Goal: Navigation & Orientation: Understand site structure

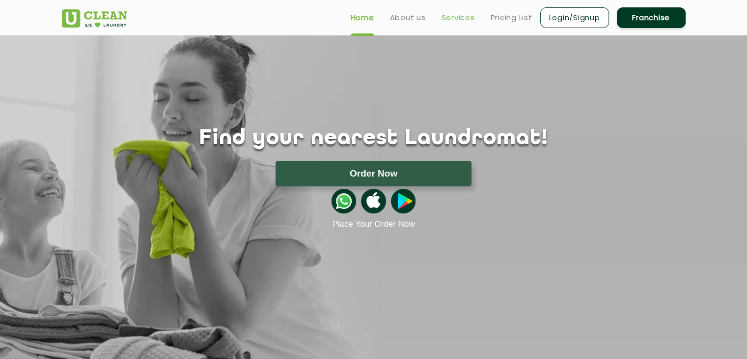
click at [446, 19] on link "Services" at bounding box center [458, 18] width 33 height 12
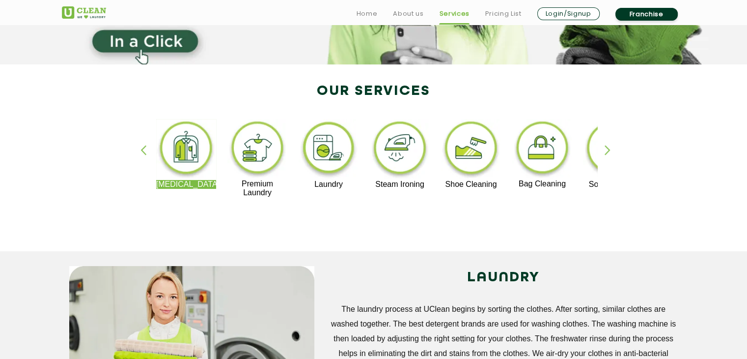
scroll to position [180, 0]
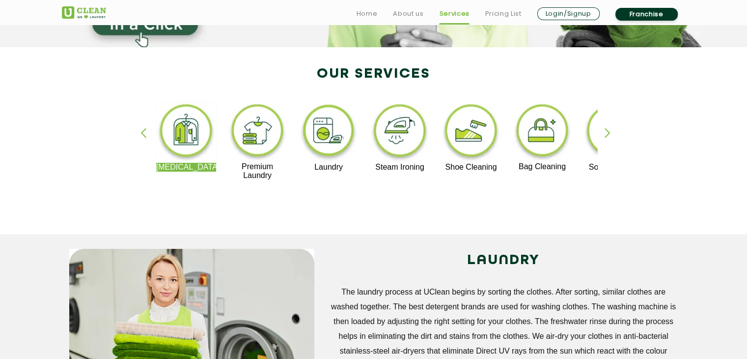
click at [607, 137] on div "button" at bounding box center [612, 141] width 15 height 27
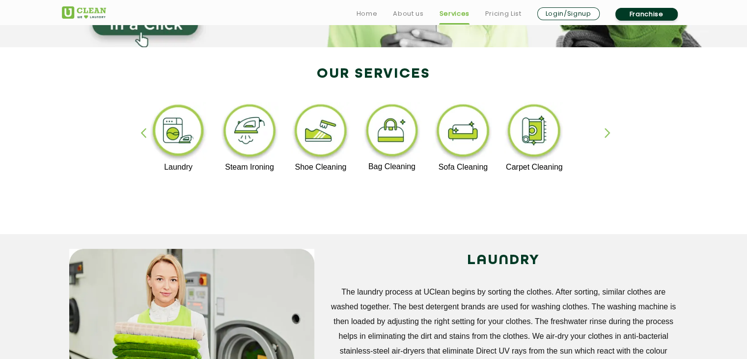
click at [607, 137] on div "button" at bounding box center [612, 141] width 15 height 27
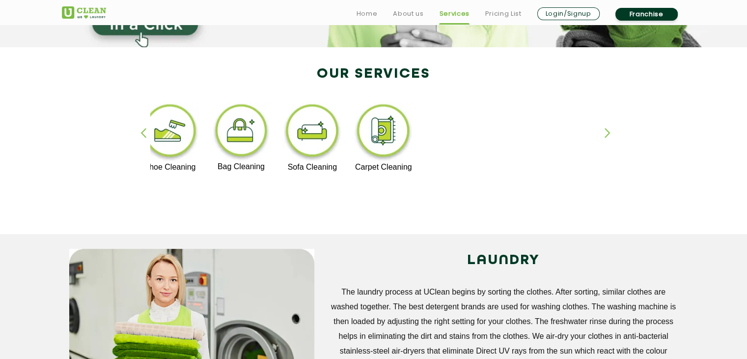
click at [140, 134] on div "button" at bounding box center [147, 141] width 15 height 27
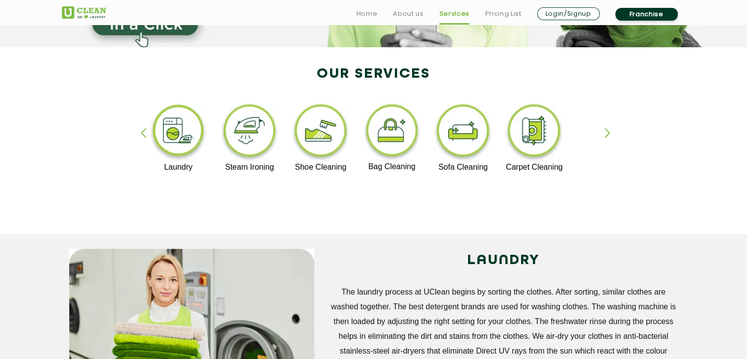
click at [140, 134] on div "button" at bounding box center [147, 141] width 15 height 27
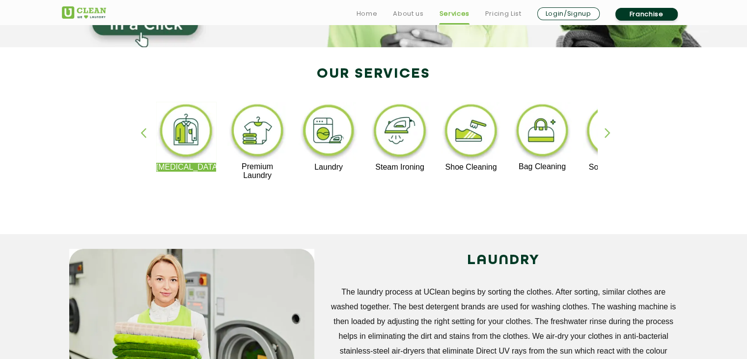
click at [140, 134] on div "button" at bounding box center [147, 141] width 15 height 27
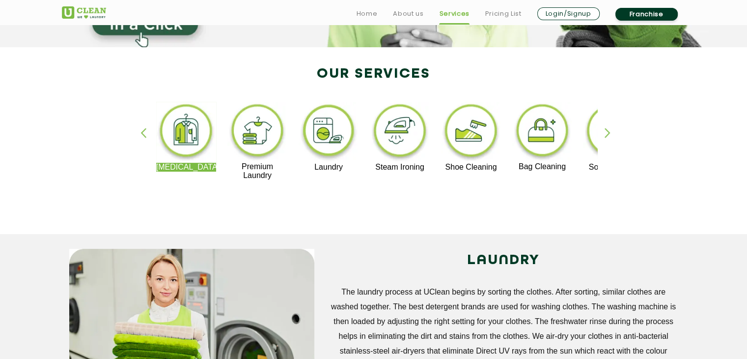
click at [140, 134] on div "button" at bounding box center [147, 141] width 15 height 27
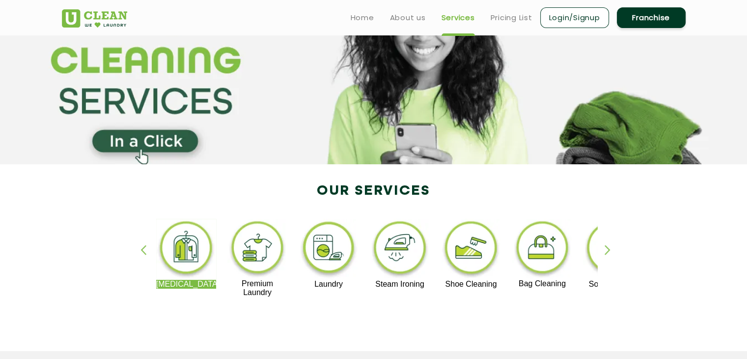
scroll to position [0, 0]
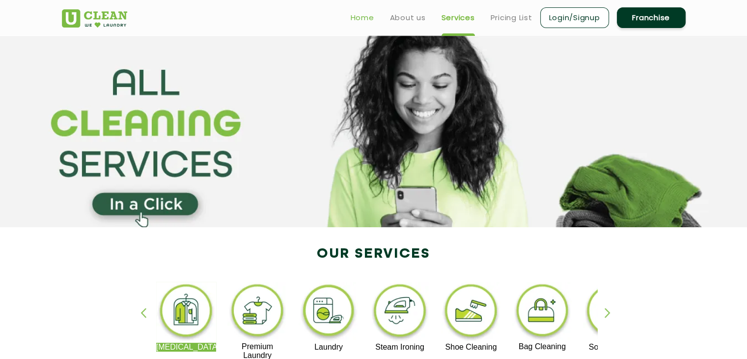
click at [357, 20] on link "Home" at bounding box center [363, 18] width 24 height 12
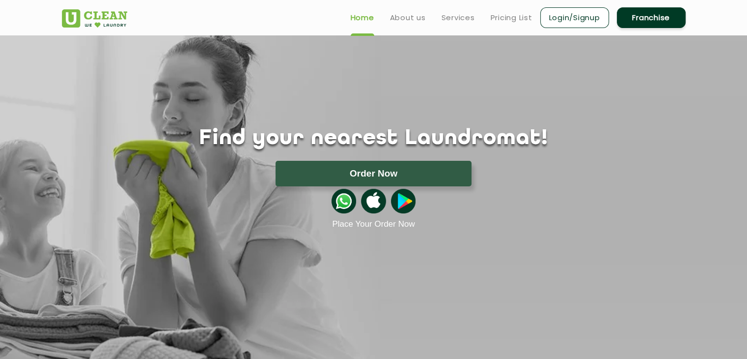
click at [105, 18] on img at bounding box center [94, 18] width 65 height 18
click at [108, 12] on img at bounding box center [94, 18] width 65 height 18
click at [413, 19] on link "About us" at bounding box center [408, 18] width 36 height 12
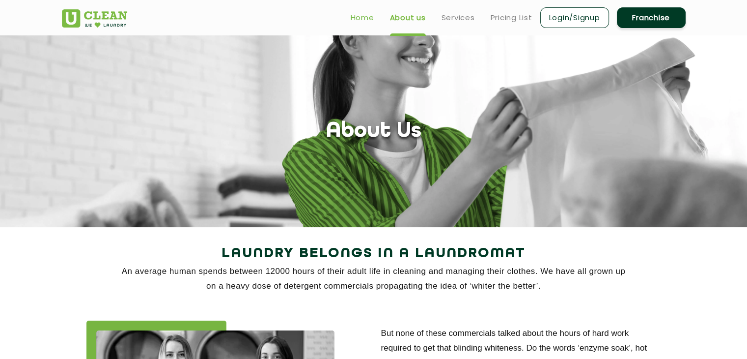
click at [367, 22] on link "Home" at bounding box center [363, 18] width 24 height 12
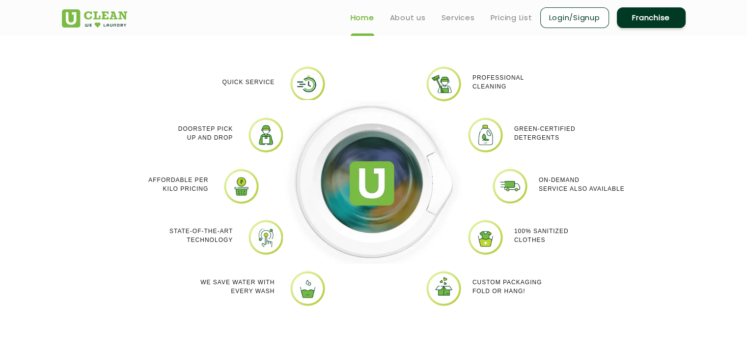
scroll to position [859, 0]
